Goal: Task Accomplishment & Management: Manage account settings

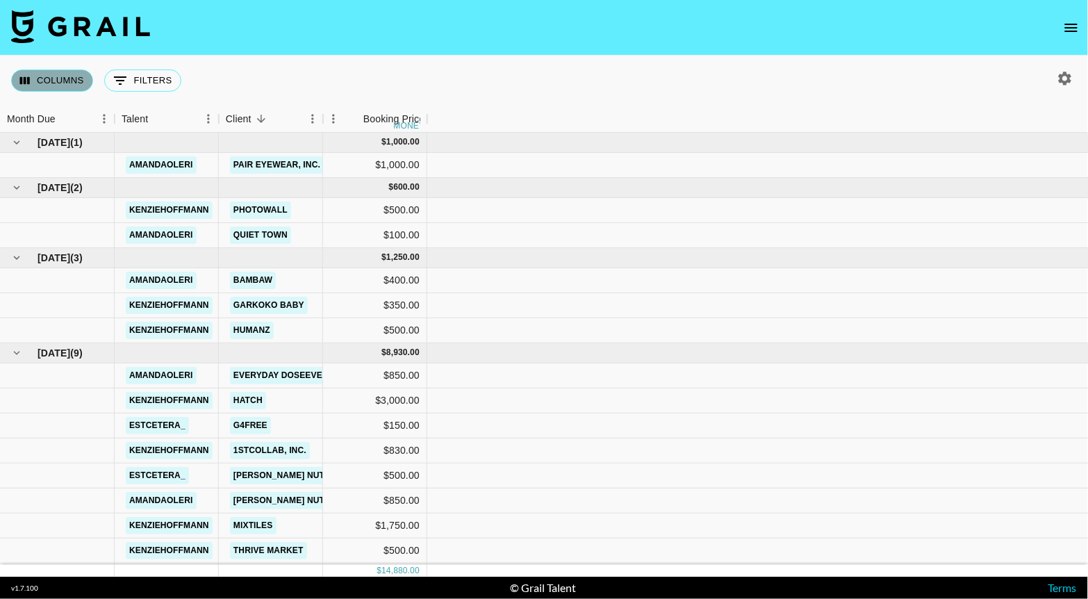
click at [42, 70] on button "Columns" at bounding box center [52, 80] width 82 height 22
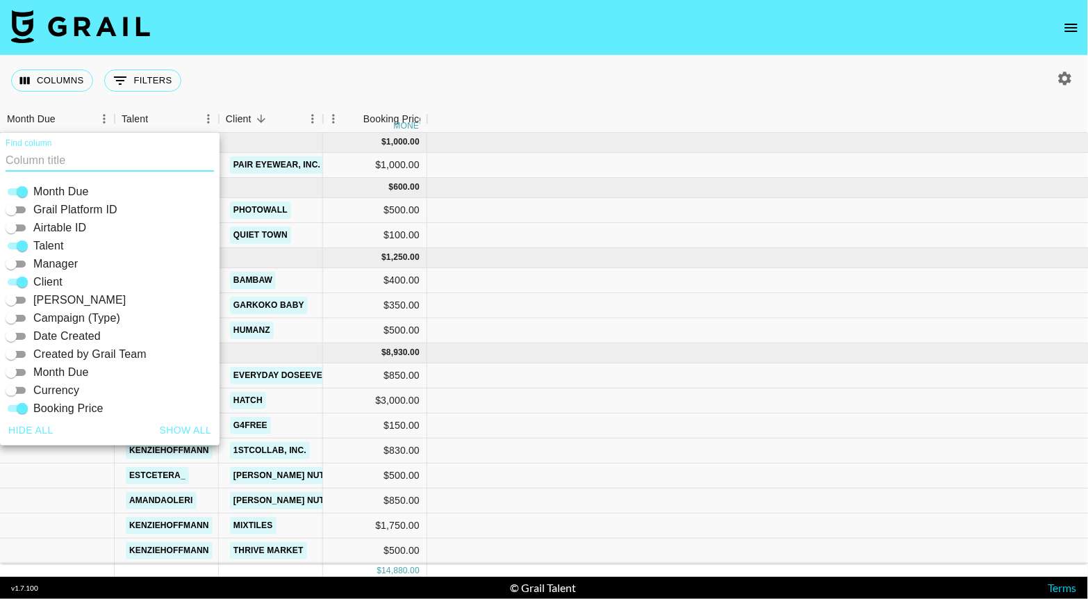
click at [189, 434] on button "Show all" at bounding box center [185, 431] width 63 height 26
checkbox input "true"
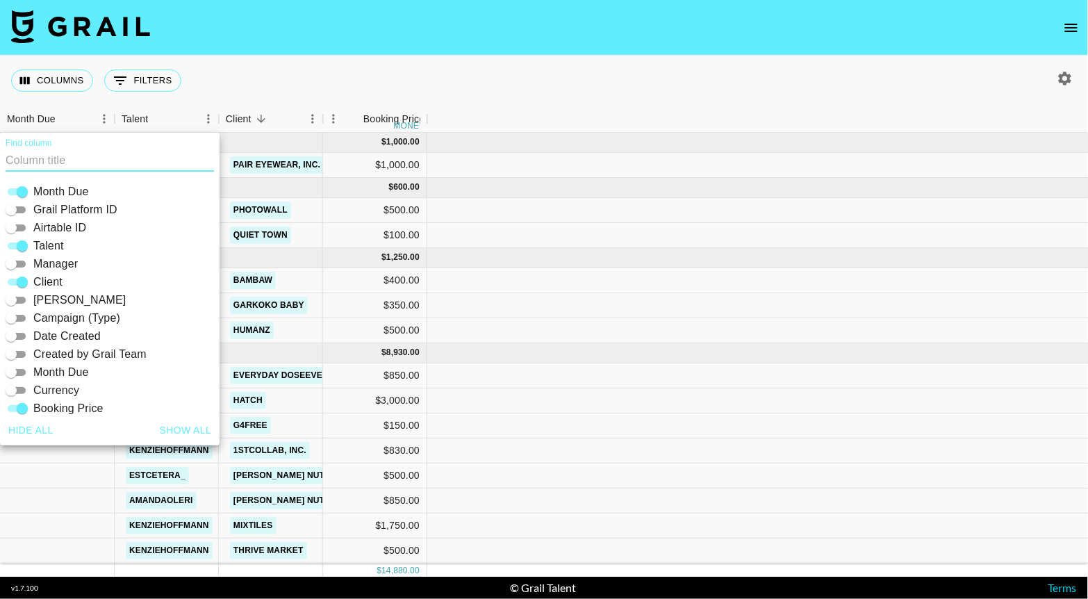
checkbox input "true"
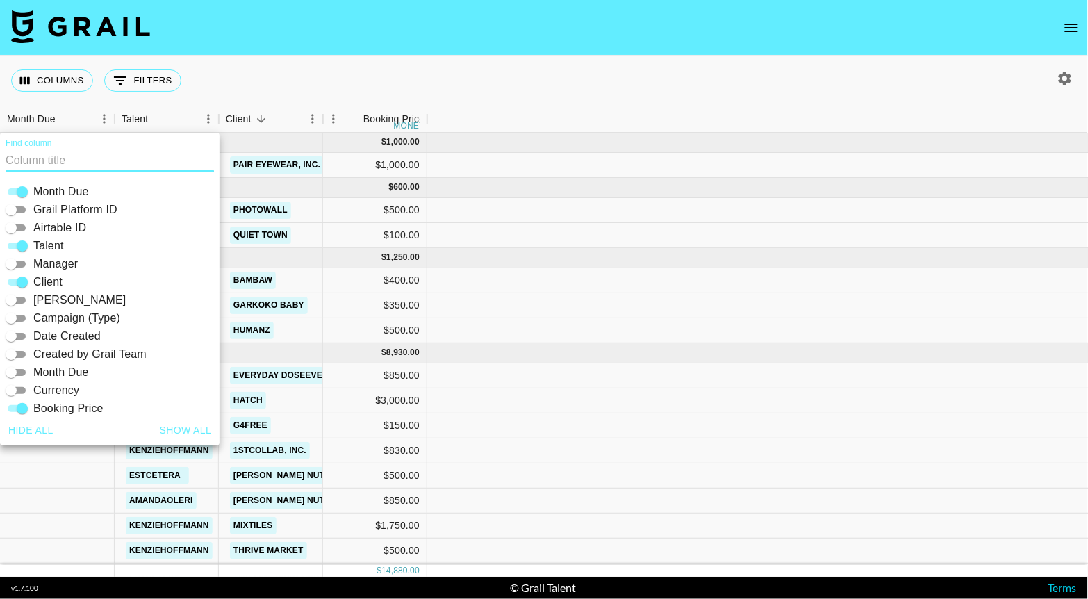
checkbox input "true"
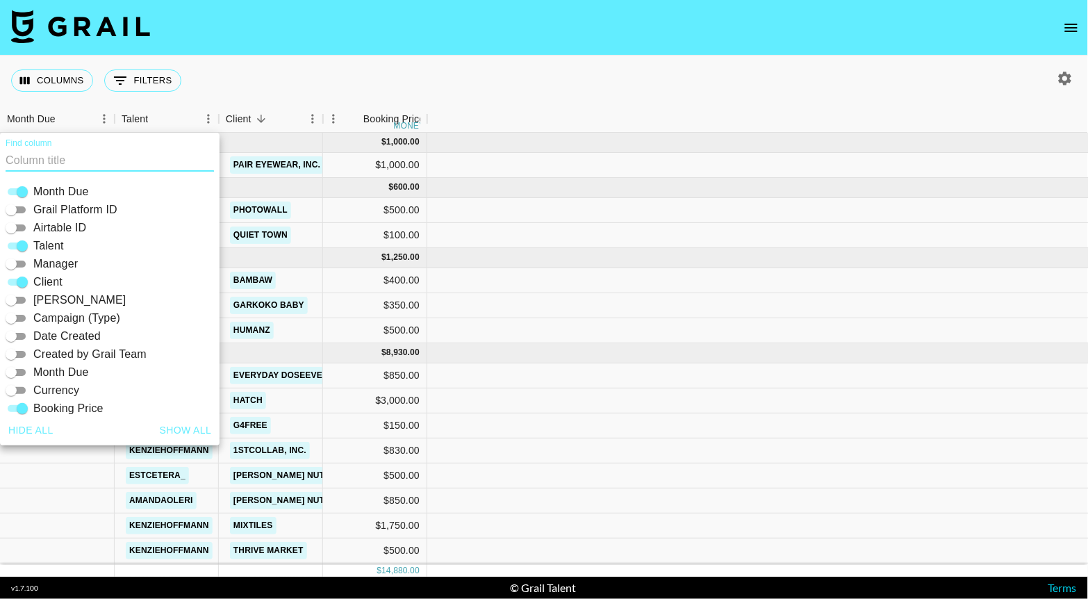
checkbox input "true"
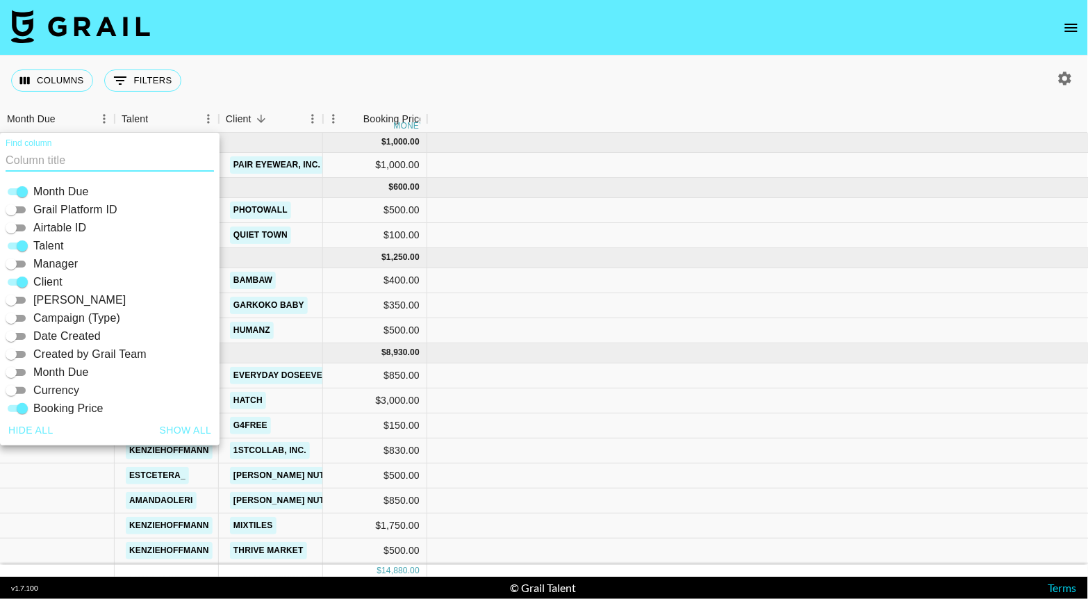
checkbox input "true"
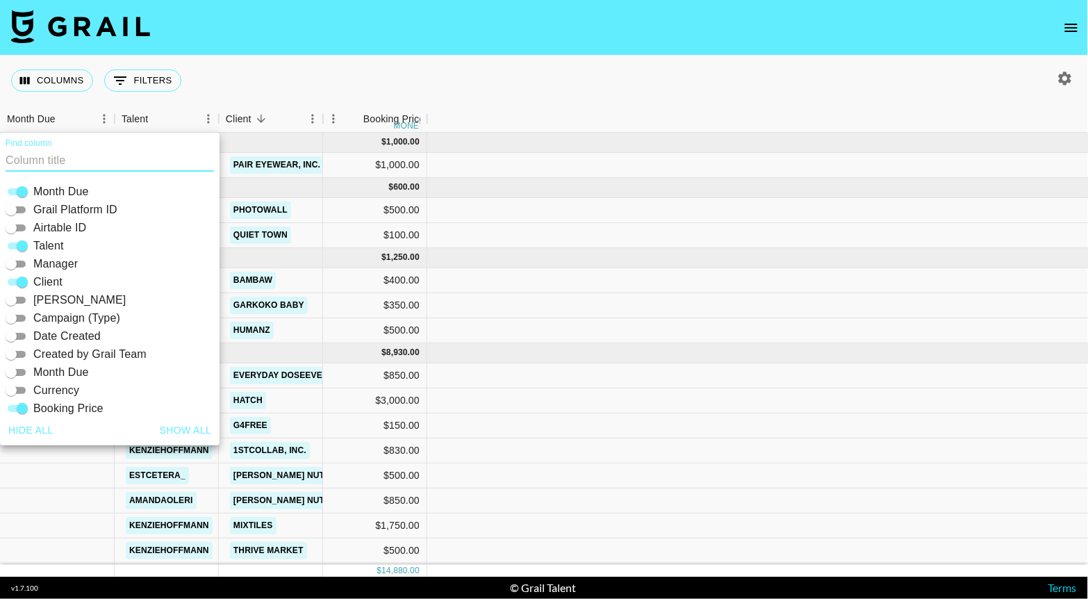
checkbox input "true"
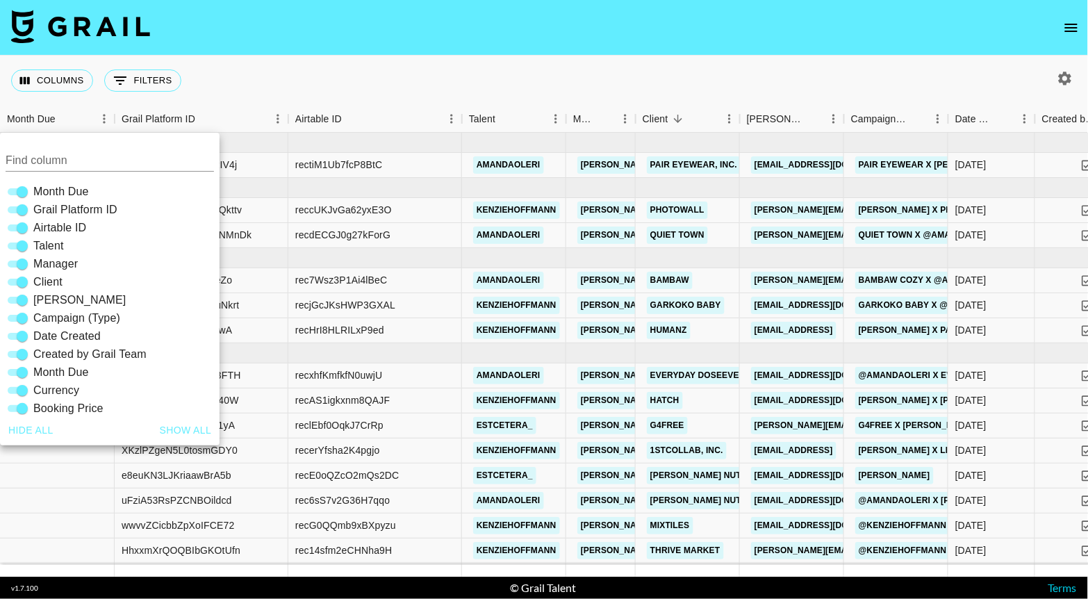
click at [598, 56] on div "Columns 0 Filters + Booking" at bounding box center [544, 81] width 1088 height 50
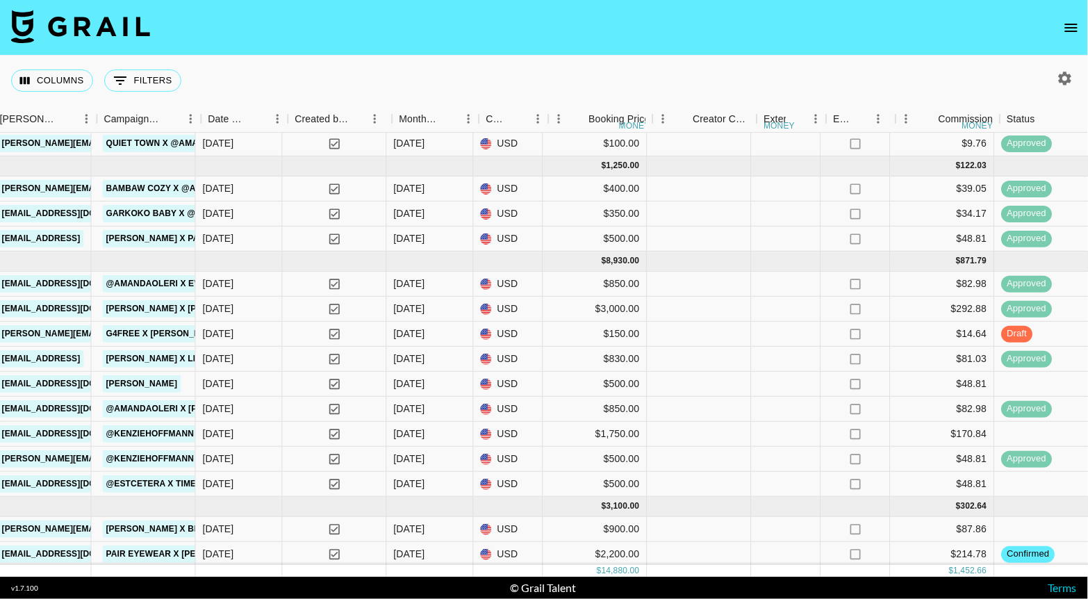
scroll to position [92, 747]
